Goal: Task Accomplishment & Management: Complete application form

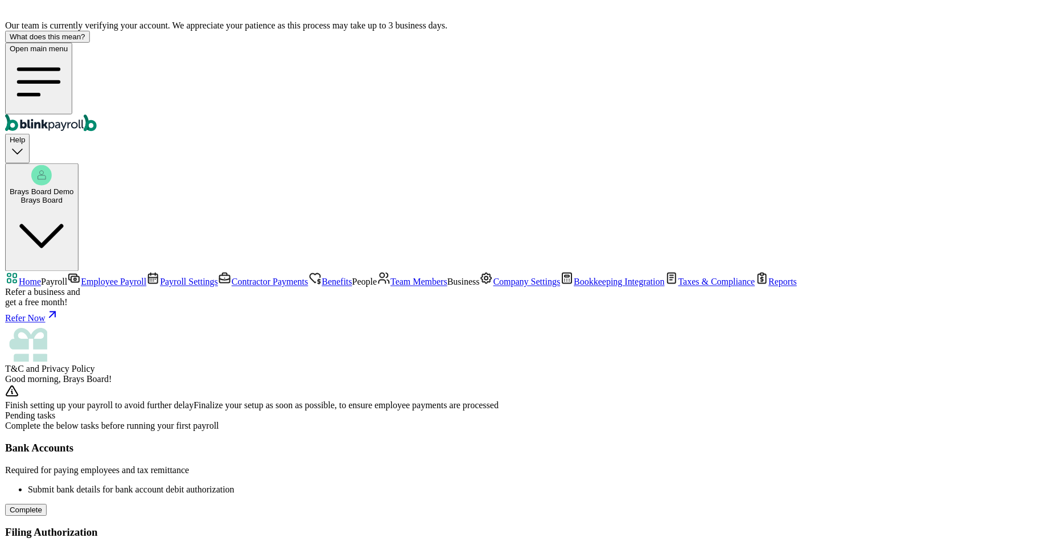
scroll to position [57, 0]
click at [678, 287] on span "Taxes & Compliance" at bounding box center [716, 282] width 77 height 10
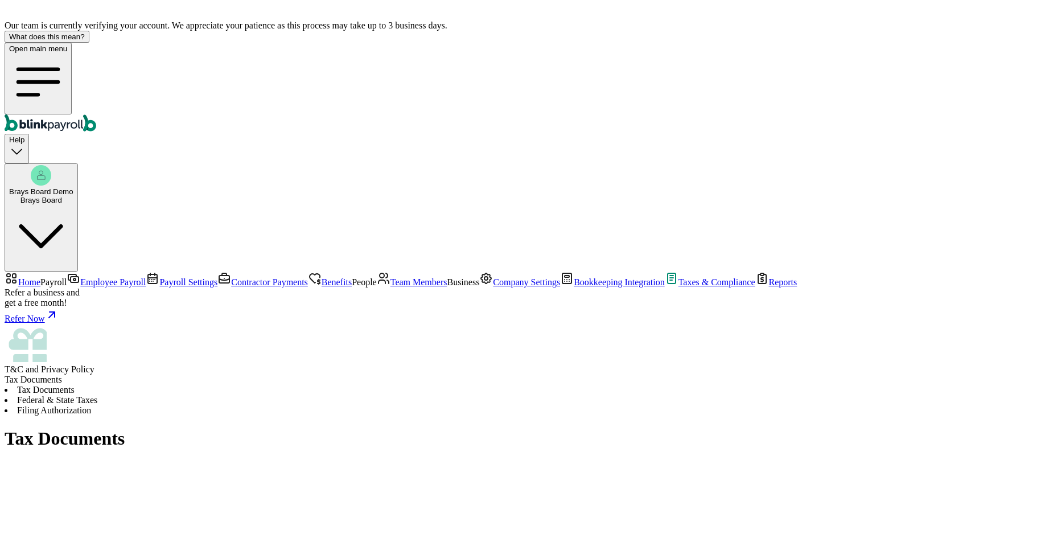
click at [309, 395] on li "Federal & State Taxes" at bounding box center [527, 400] width 1044 height 10
click at [40, 277] on span "Home" at bounding box center [29, 282] width 22 height 10
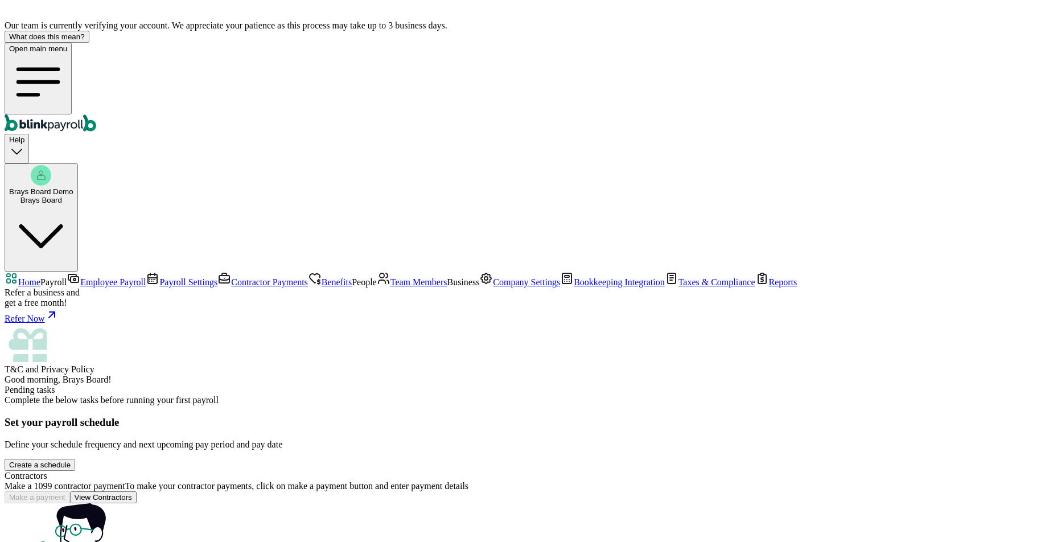
click at [71, 460] on div "Create a schedule" at bounding box center [39, 464] width 61 height 9
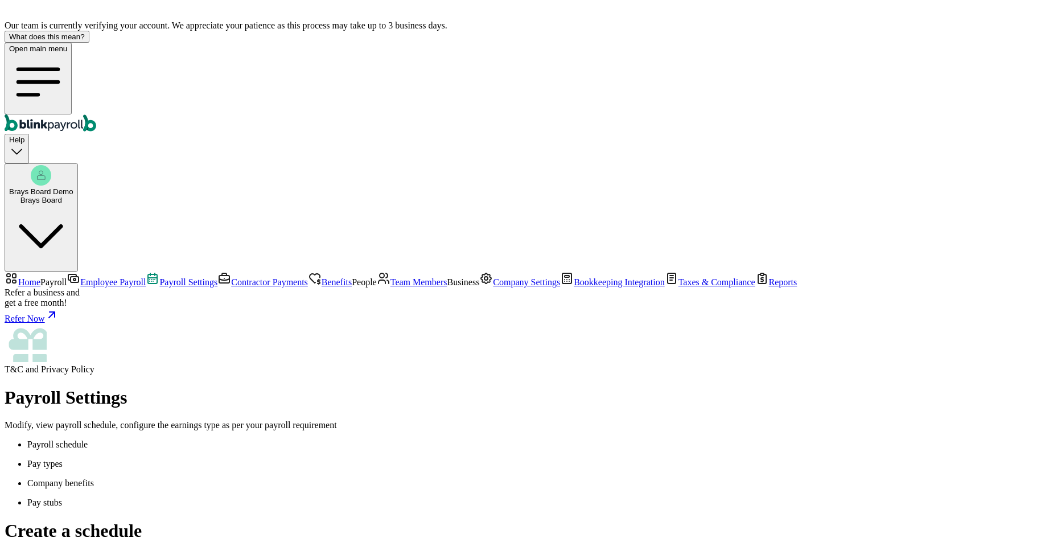
select select "weekly"
select select "[DATE]"
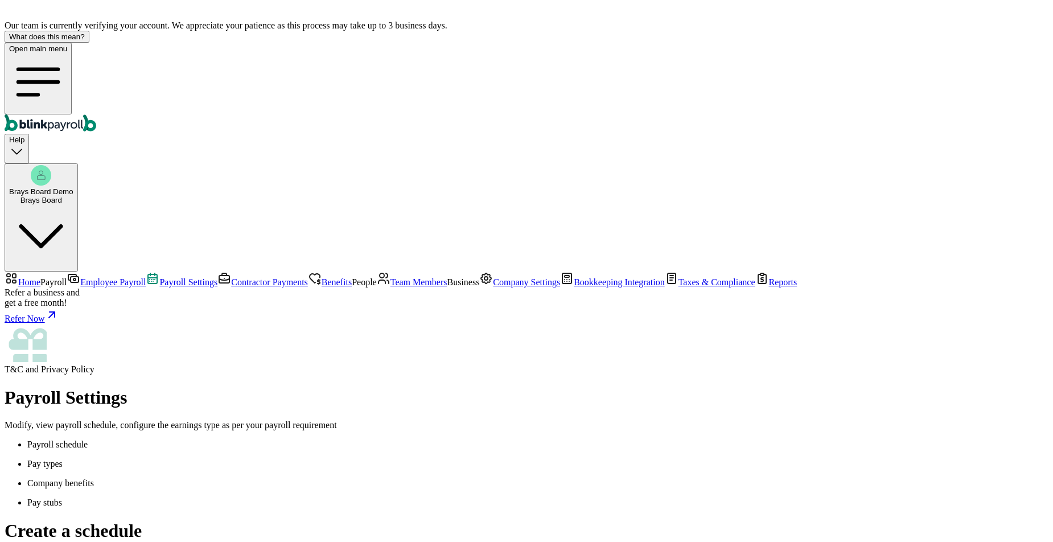
select select "[DATE]"
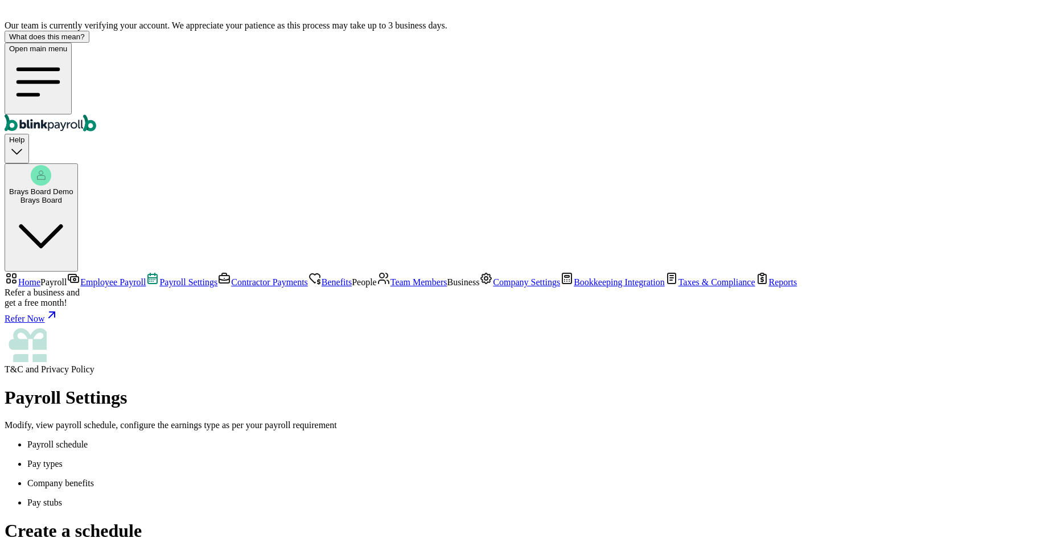
select select "[DATE] - [DATE]"
click at [40, 277] on span "Home" at bounding box center [29, 282] width 22 height 10
